Goal: Find specific page/section: Find specific page/section

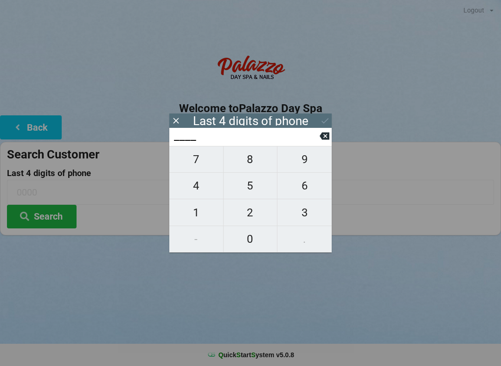
click at [261, 196] on span "5" at bounding box center [251, 185] width 54 height 19
type input "5___"
click at [302, 173] on button "9" at bounding box center [304, 159] width 54 height 27
type input "59__"
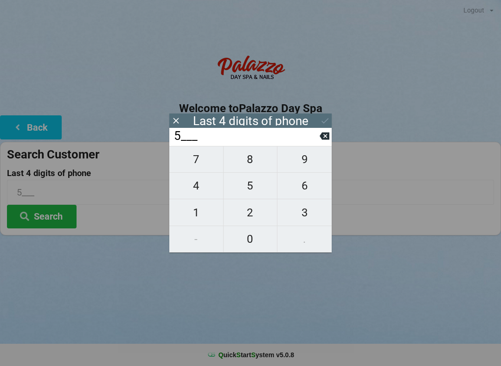
type input "59__"
click at [307, 196] on span "6" at bounding box center [304, 185] width 54 height 19
type input "596_"
click at [258, 192] on span "5" at bounding box center [251, 185] width 54 height 19
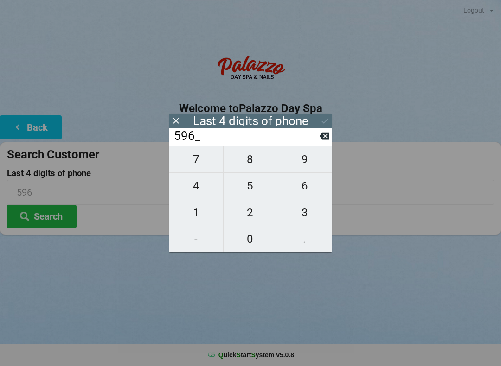
type input "5965"
click at [325, 126] on button at bounding box center [325, 121] width 10 height 13
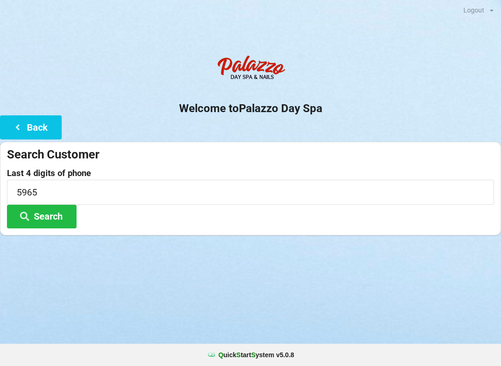
click at [46, 221] on button "Search" at bounding box center [42, 217] width 70 height 24
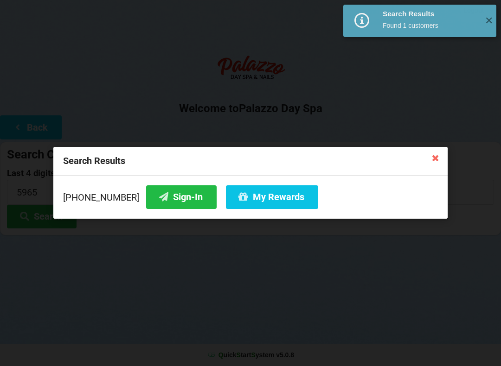
click at [168, 203] on button "Sign-In" at bounding box center [181, 197] width 70 height 24
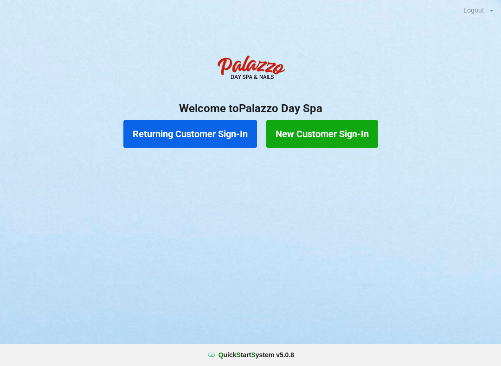
click at [220, 139] on button "Returning Customer Sign-In" at bounding box center [190, 134] width 134 height 28
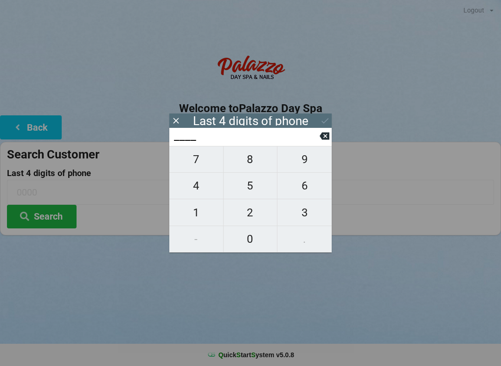
click at [249, 195] on span "5" at bounding box center [251, 185] width 54 height 19
type input "5___"
click at [305, 169] on span "9" at bounding box center [304, 159] width 54 height 19
type input "59__"
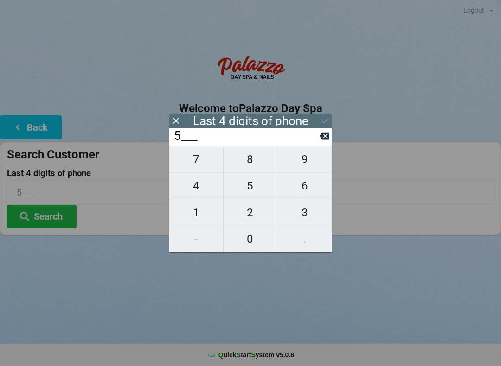
type input "59__"
click at [253, 192] on span "5" at bounding box center [251, 185] width 54 height 19
type input "595_"
click at [305, 213] on span "3" at bounding box center [304, 212] width 54 height 19
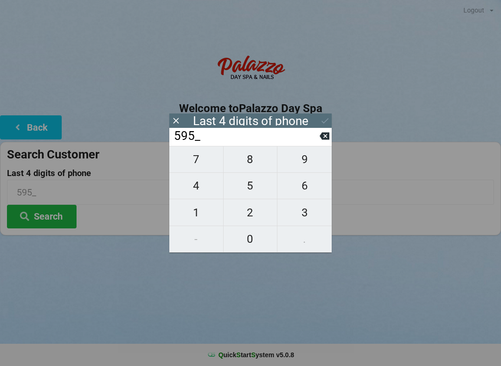
type input "5953"
click at [261, 143] on input "5953" at bounding box center [246, 136] width 147 height 15
click at [62, 215] on button "Search" at bounding box center [42, 217] width 70 height 24
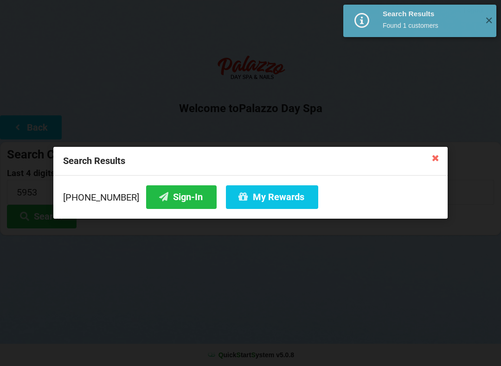
click at [173, 199] on button "Sign-In" at bounding box center [181, 197] width 70 height 24
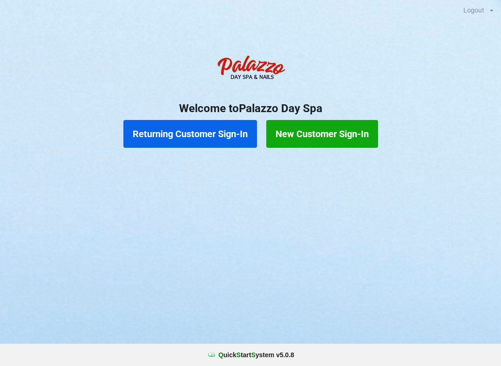
click at [187, 129] on button "Returning Customer Sign-In" at bounding box center [190, 134] width 134 height 28
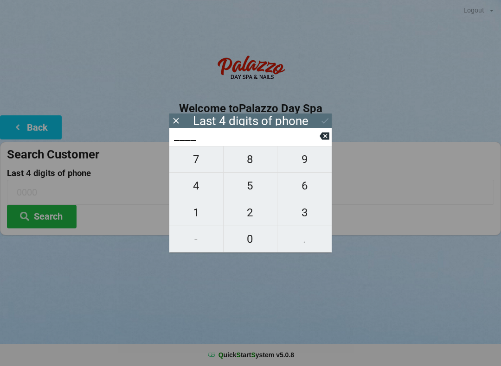
click at [305, 164] on span "9" at bounding box center [304, 159] width 54 height 19
type input "9___"
click at [310, 219] on span "3" at bounding box center [304, 212] width 54 height 19
type input "93__"
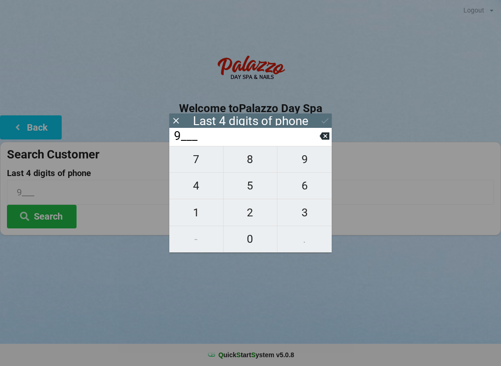
type input "93__"
click at [201, 191] on span "4" at bounding box center [196, 185] width 54 height 19
type input "934_"
click at [195, 169] on span "7" at bounding box center [196, 159] width 54 height 19
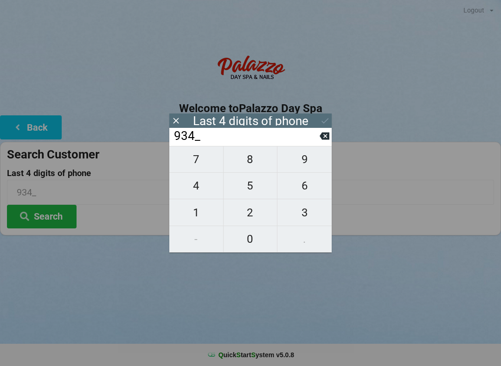
type input "9347"
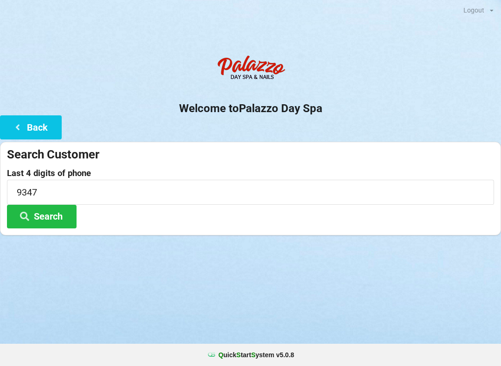
click at [46, 222] on button "Search" at bounding box center [42, 217] width 70 height 24
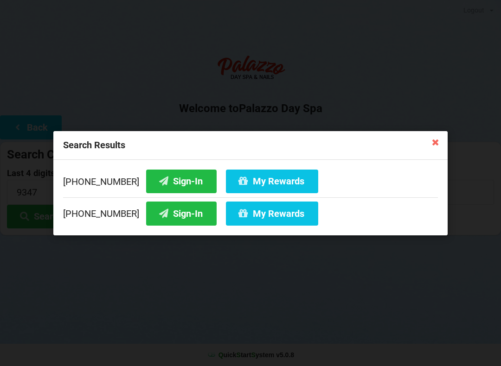
click at [173, 215] on button "Sign-In" at bounding box center [181, 214] width 70 height 24
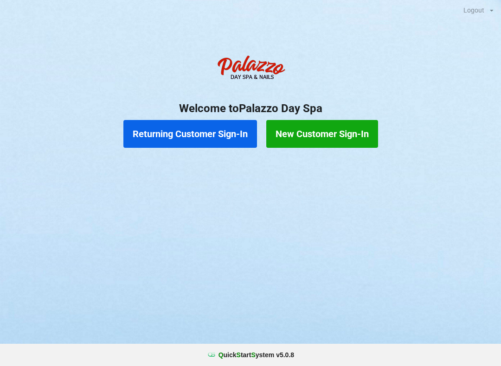
click at [209, 134] on button "Returning Customer Sign-In" at bounding box center [190, 134] width 134 height 28
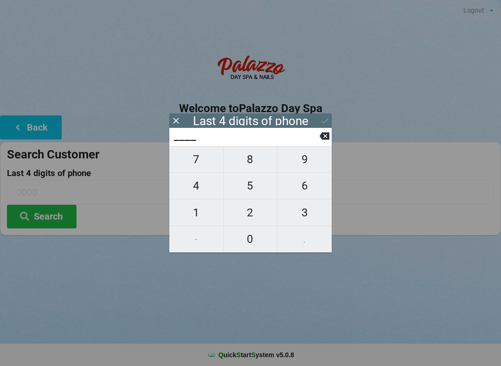
click at [202, 213] on span "1" at bounding box center [196, 212] width 54 height 19
type input "1___"
click at [253, 163] on span "8" at bounding box center [251, 159] width 54 height 19
type input "18__"
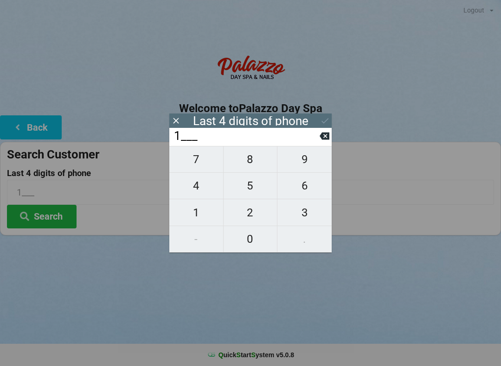
type input "18__"
click at [255, 165] on span "8" at bounding box center [251, 159] width 54 height 19
type input "188_"
click at [203, 195] on span "4" at bounding box center [196, 185] width 54 height 19
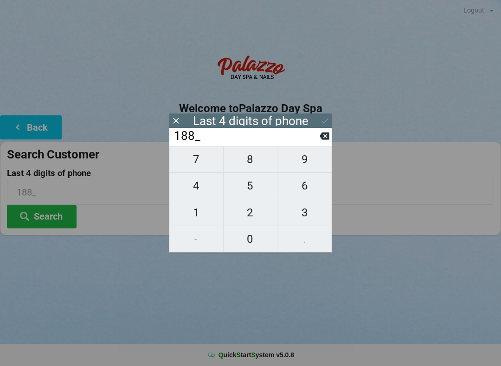
type input "1884"
click at [325, 118] on icon at bounding box center [325, 121] width 10 height 10
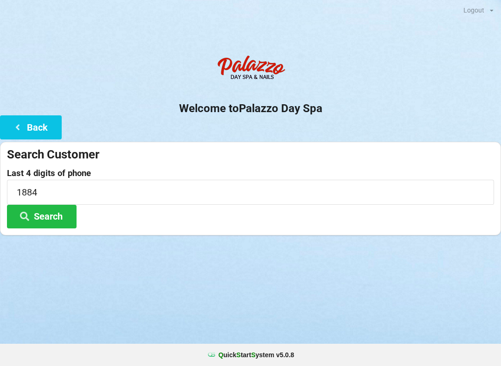
click at [49, 216] on button "Search" at bounding box center [42, 217] width 70 height 24
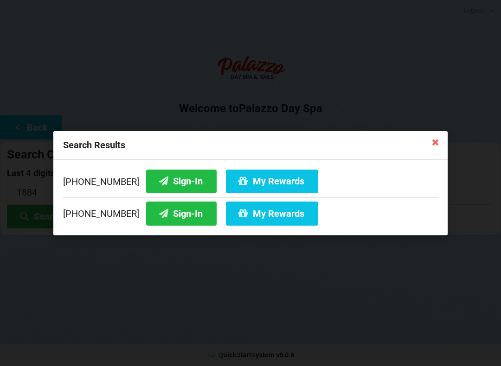
click at [167, 176] on button "Sign-In" at bounding box center [181, 181] width 70 height 24
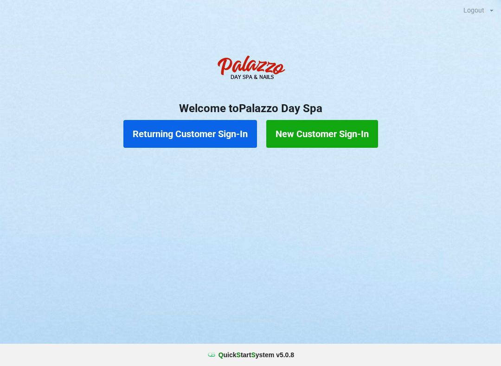
click at [182, 142] on button "Returning Customer Sign-In" at bounding box center [190, 134] width 134 height 28
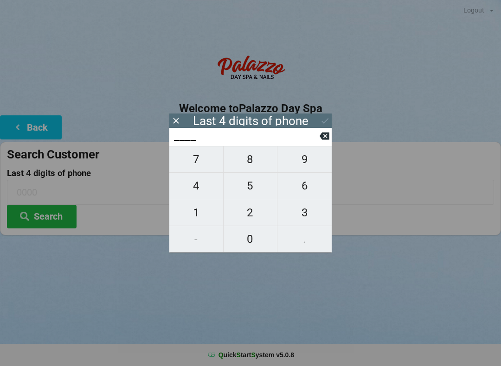
click at [197, 185] on span "4" at bounding box center [196, 185] width 54 height 19
type input "4___"
click at [246, 247] on span "0" at bounding box center [251, 239] width 54 height 19
type input "40__"
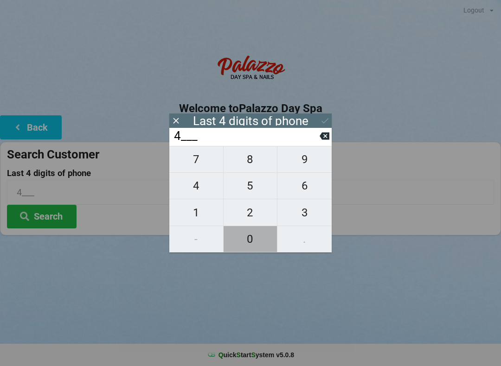
type input "40__"
click at [193, 160] on span "7" at bounding box center [196, 159] width 54 height 19
type input "407_"
click at [307, 189] on span "6" at bounding box center [304, 185] width 54 height 19
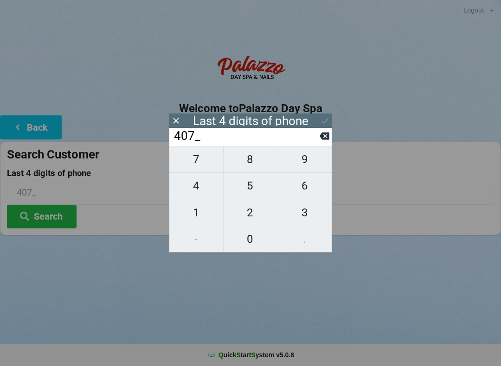
type input "4076"
click at [200, 214] on div "7 8 9 4 5 6 1 2 3 - 0 ." at bounding box center [250, 199] width 162 height 107
click at [325, 138] on icon at bounding box center [325, 136] width 10 height 7
click at [323, 138] on icon at bounding box center [325, 136] width 10 height 7
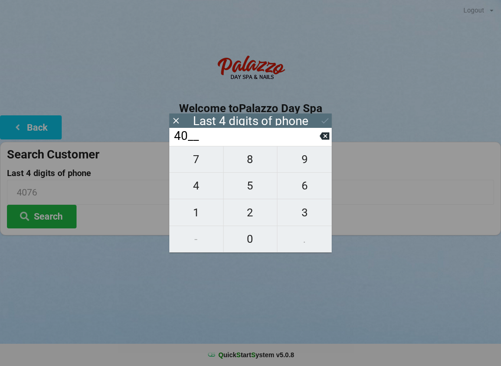
click at [326, 137] on icon at bounding box center [325, 136] width 10 height 7
click at [323, 137] on icon at bounding box center [325, 136] width 10 height 7
click at [325, 135] on icon at bounding box center [325, 136] width 10 height 10
click at [327, 133] on button at bounding box center [325, 136] width 10 height 13
click at [307, 160] on span "9" at bounding box center [304, 159] width 54 height 19
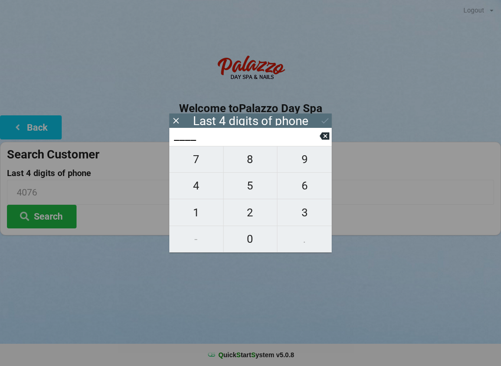
type input "9___"
click at [246, 236] on span "0" at bounding box center [251, 239] width 54 height 19
type input "90__"
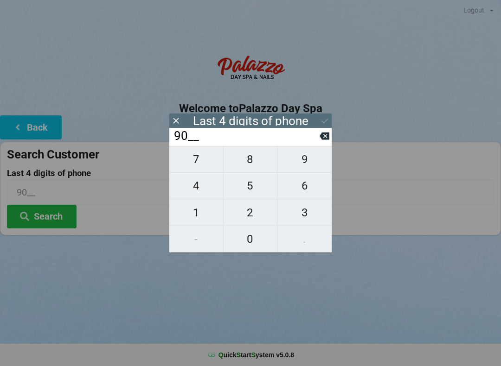
click at [200, 212] on span "1" at bounding box center [196, 212] width 54 height 19
type input "901_"
click at [203, 215] on span "1" at bounding box center [196, 212] width 54 height 19
type input "9011"
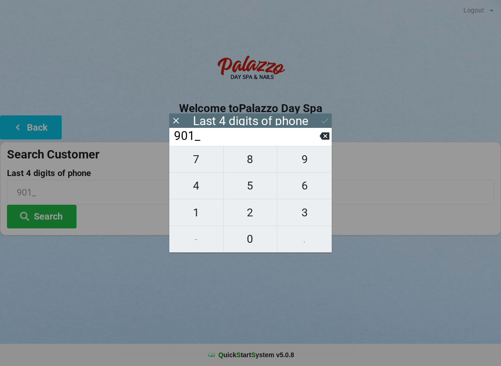
type input "9011"
click at [323, 122] on icon at bounding box center [325, 121] width 10 height 10
